Goal: Find specific page/section: Find specific page/section

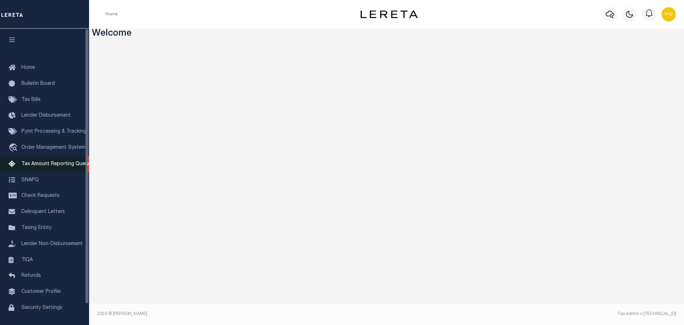
click at [80, 165] on span "Tax Amount Reporting Queue" at bounding box center [55, 163] width 69 height 5
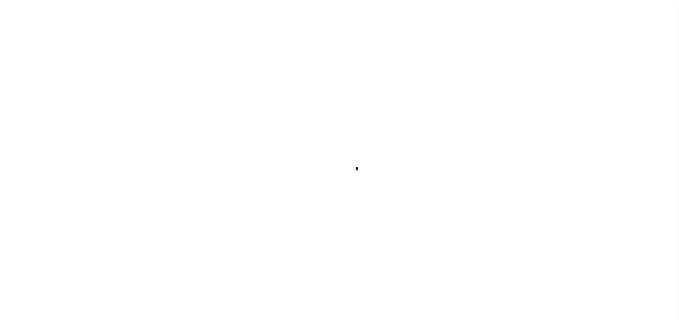
select select "100"
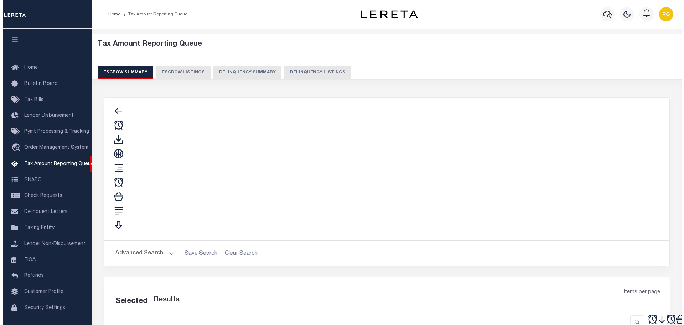
scroll to position [19, 0]
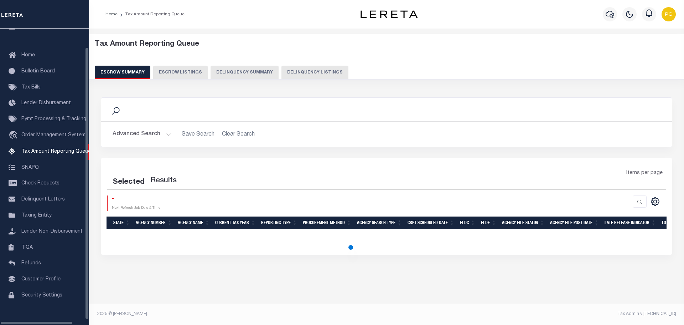
select select "100"
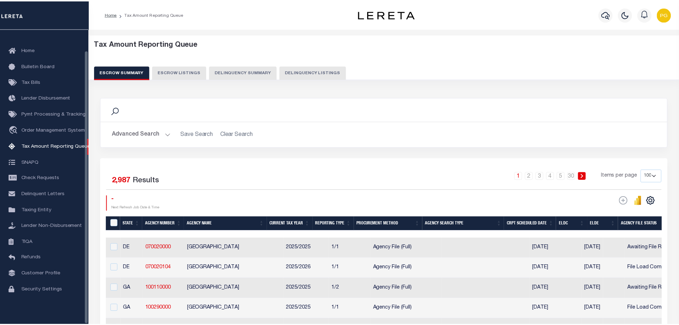
scroll to position [22, 0]
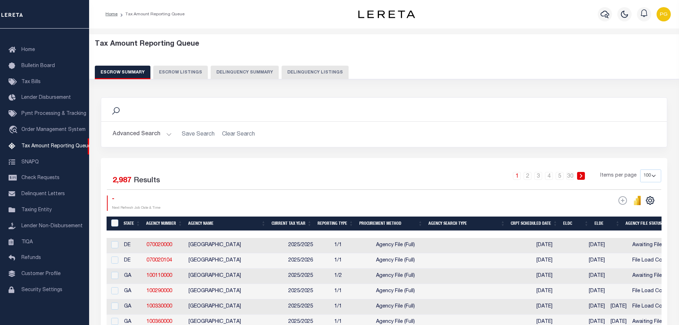
click at [227, 71] on button "Delinquency Summary" at bounding box center [245, 73] width 68 height 14
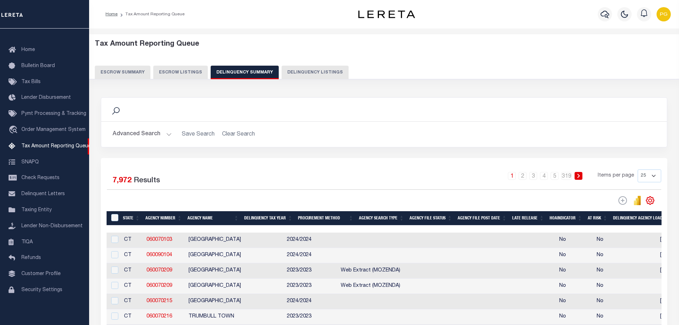
click at [314, 70] on button "Delinquency Listings" at bounding box center [315, 73] width 67 height 14
select select "100"
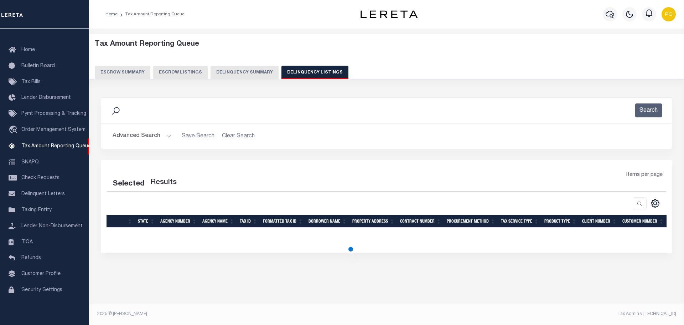
select select "100"
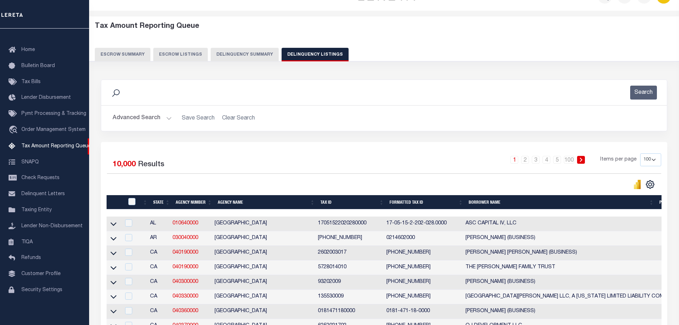
scroll to position [0, 0]
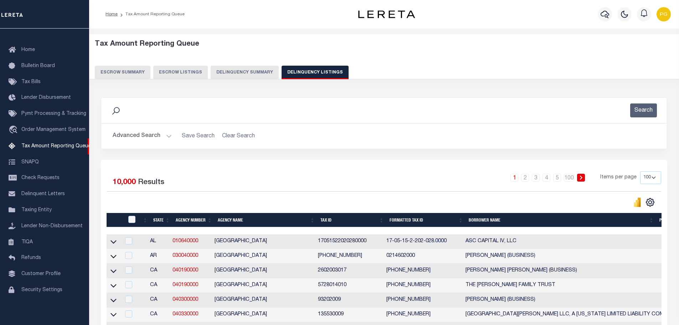
click at [228, 78] on button "Delinquency Summary" at bounding box center [245, 73] width 68 height 14
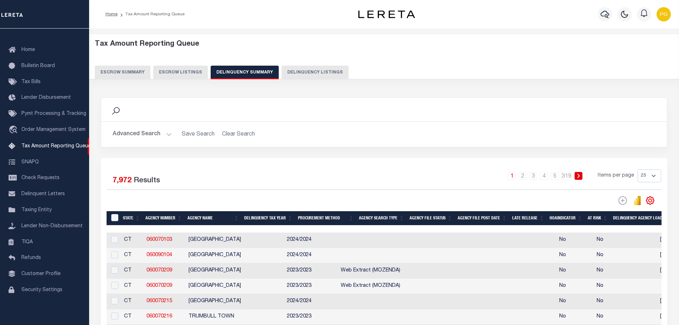
click at [167, 134] on button "Advanced Search" at bounding box center [142, 134] width 59 height 14
